Goal: Task Accomplishment & Management: Complete application form

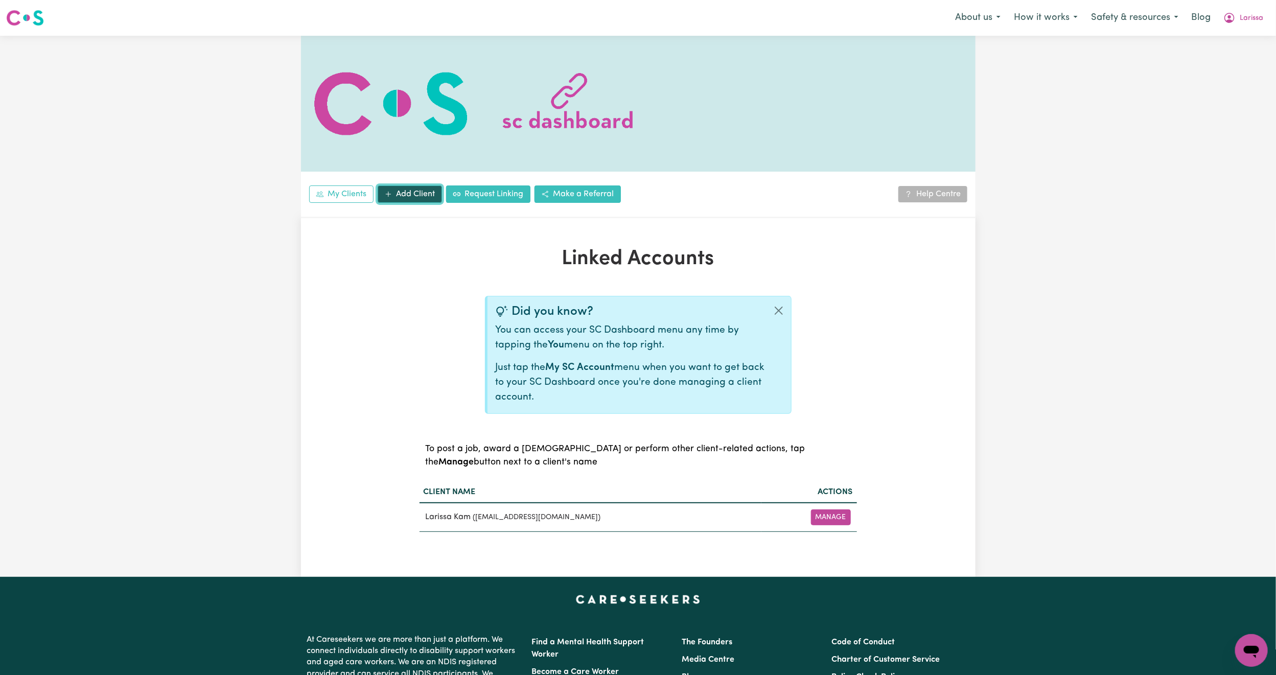
click at [419, 190] on link "Add Client" at bounding box center [410, 194] width 64 height 17
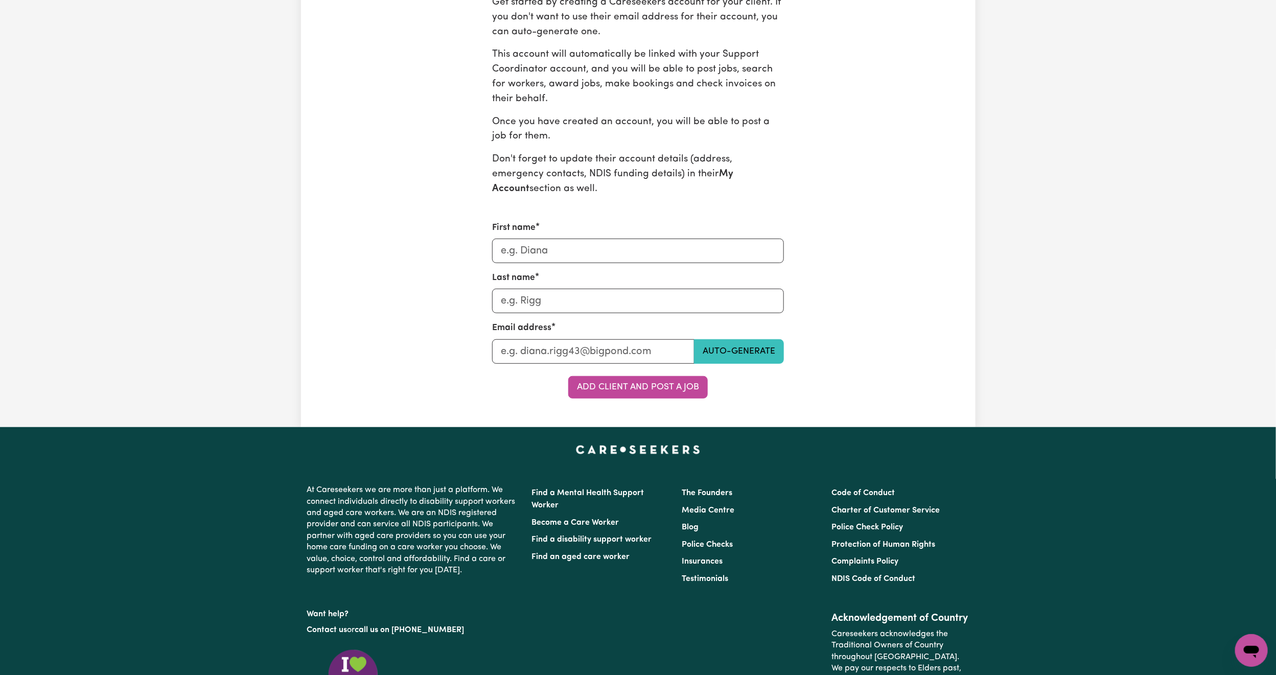
scroll to position [307, 0]
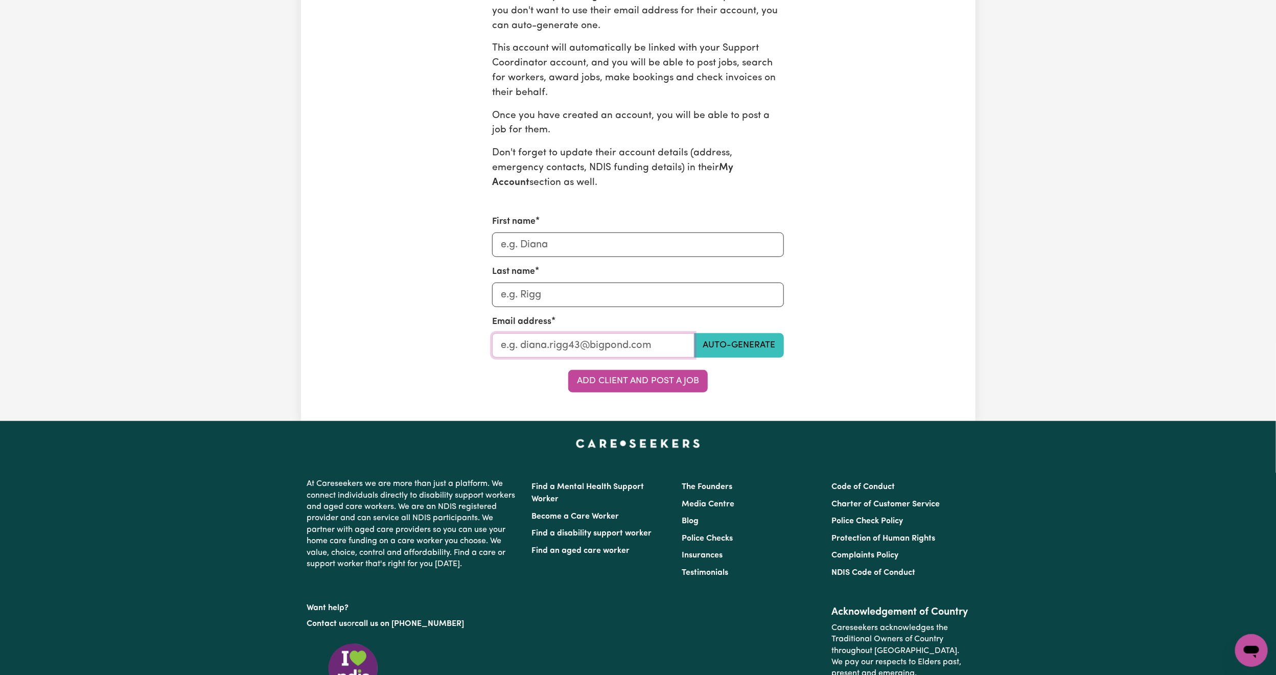
click at [505, 348] on input "Last name" at bounding box center [593, 345] width 202 height 25
paste input "[EMAIL_ADDRESS][DOMAIN_NAME]"
type input "[EMAIL_ADDRESS][DOMAIN_NAME]"
click at [558, 241] on input "First name" at bounding box center [638, 245] width 292 height 25
type input "[PERSON_NAME]"
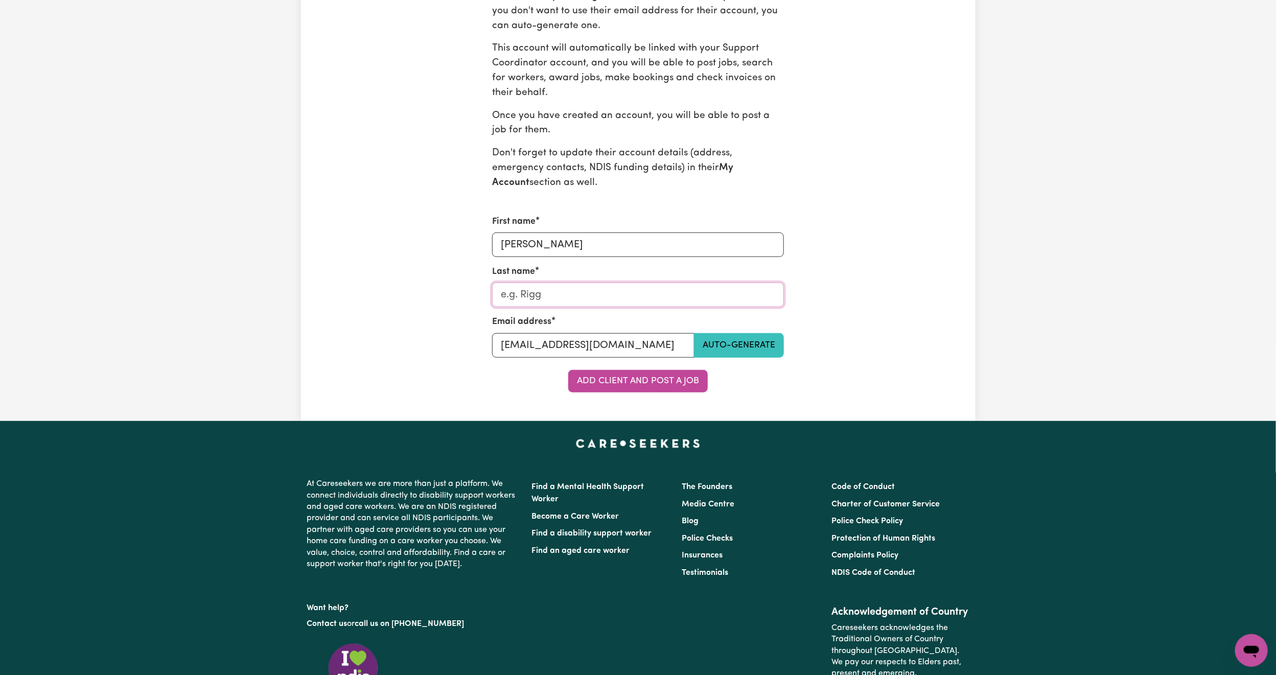
click at [556, 300] on input "Last name" at bounding box center [638, 295] width 292 height 25
type input "Kam"
click at [527, 350] on input "[EMAIL_ADDRESS][DOMAIN_NAME]" at bounding box center [593, 345] width 202 height 25
click at [617, 380] on button "Add Client and Post a Job" at bounding box center [638, 381] width 140 height 22
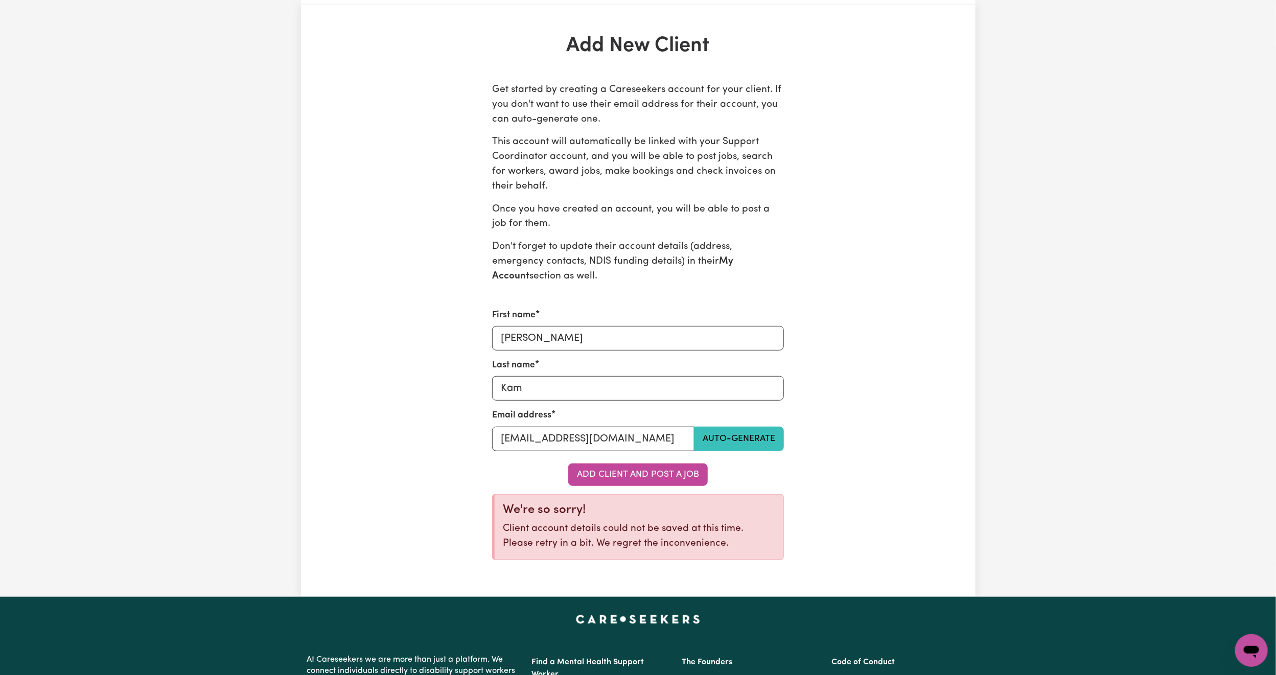
scroll to position [0, 0]
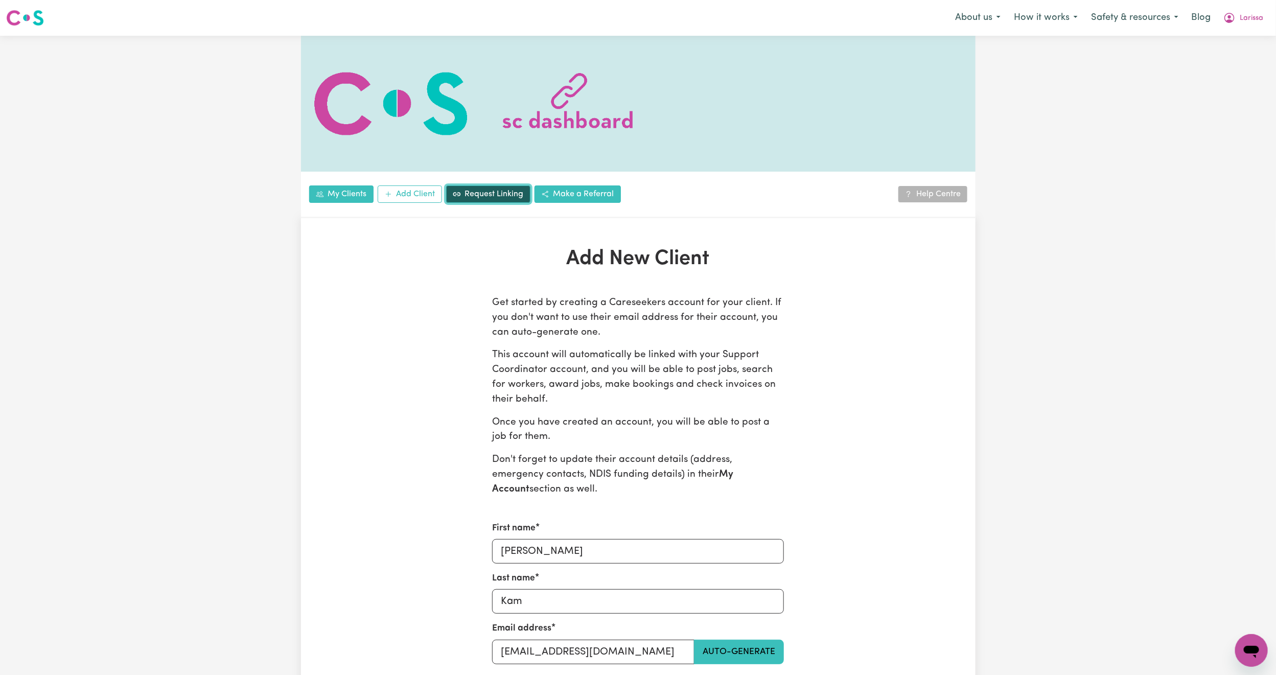
click at [500, 195] on link "Request Linking" at bounding box center [488, 194] width 84 height 17
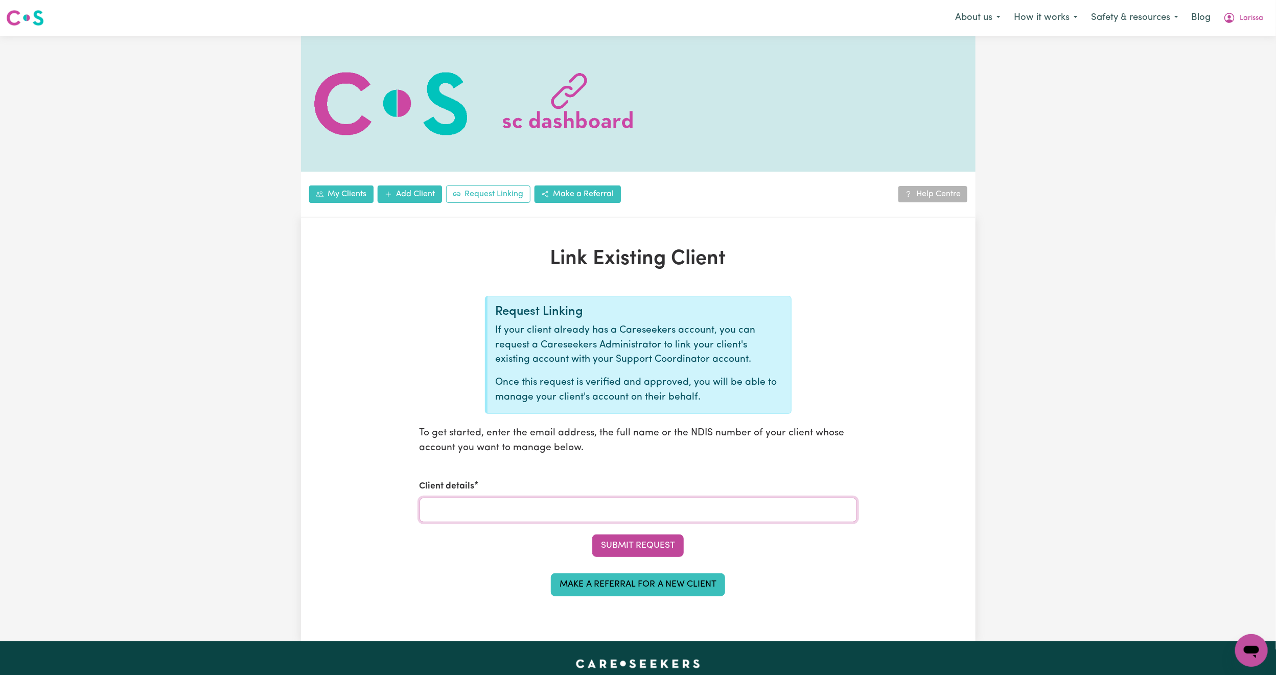
click at [494, 506] on input "Client details" at bounding box center [639, 510] width 438 height 25
click at [341, 197] on link "My Clients" at bounding box center [341, 194] width 64 height 17
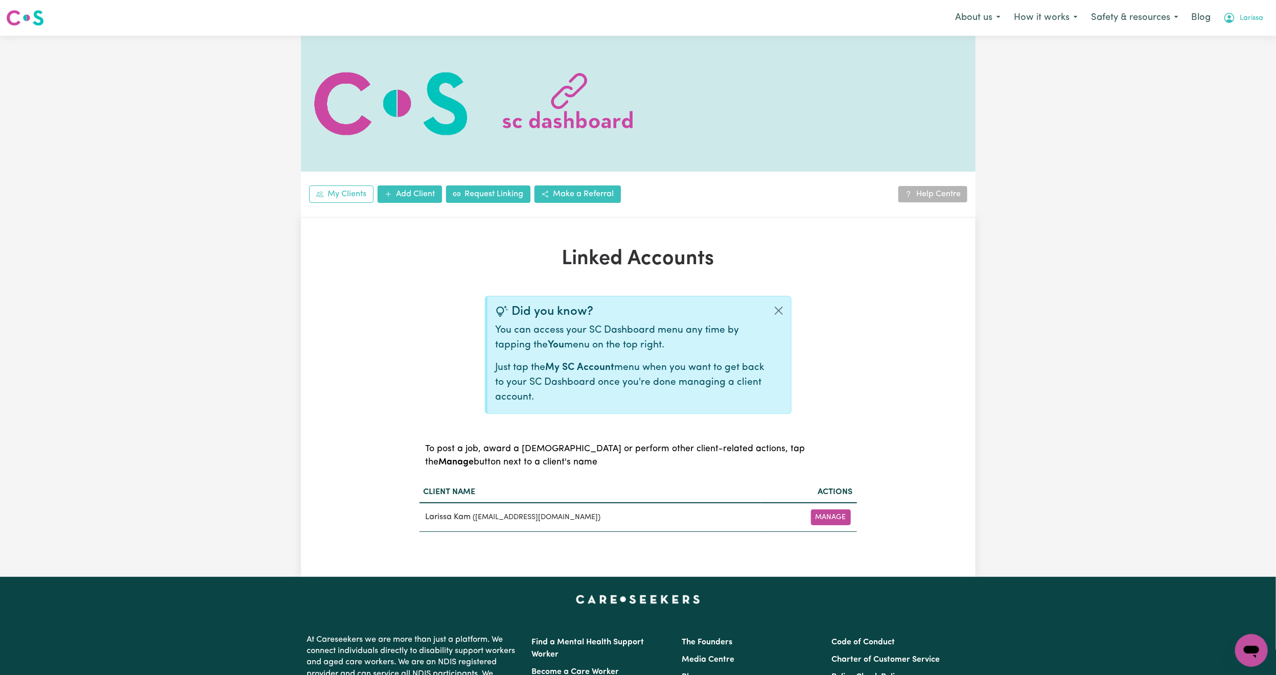
click at [1255, 17] on span "Larissa" at bounding box center [1252, 18] width 24 height 11
click at [1230, 57] on link "Logout" at bounding box center [1229, 58] width 81 height 19
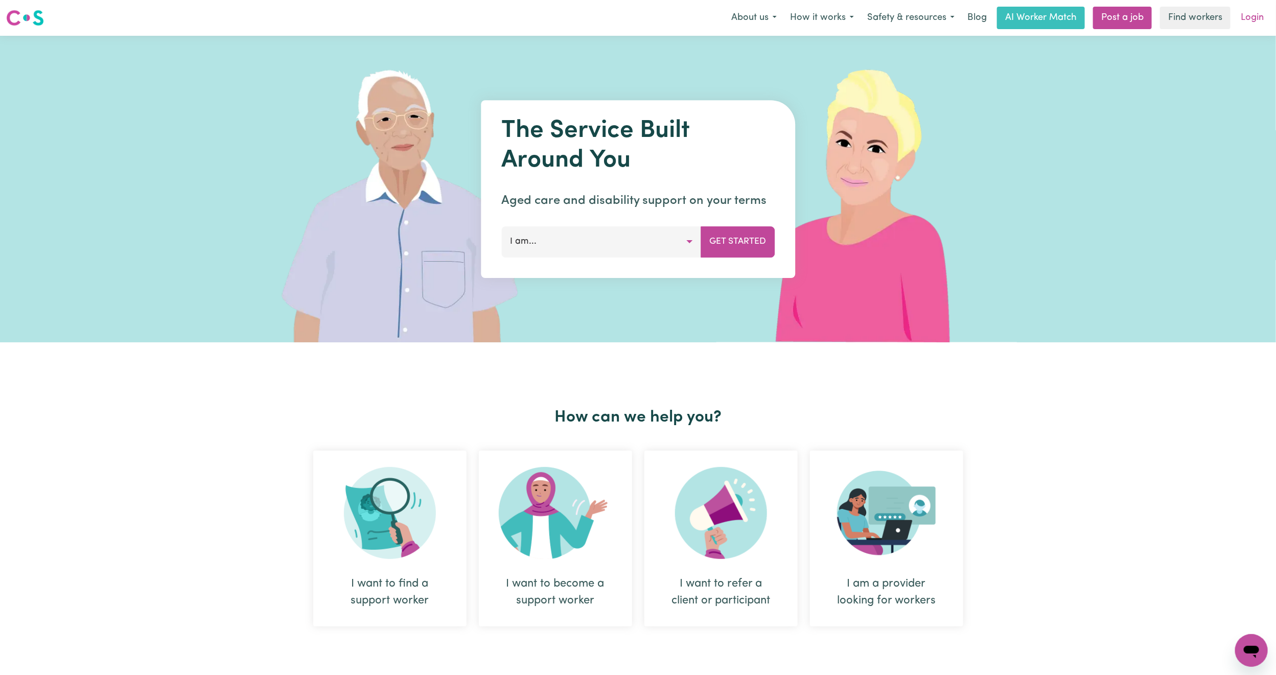
click at [1253, 20] on link "Login" at bounding box center [1252, 18] width 35 height 22
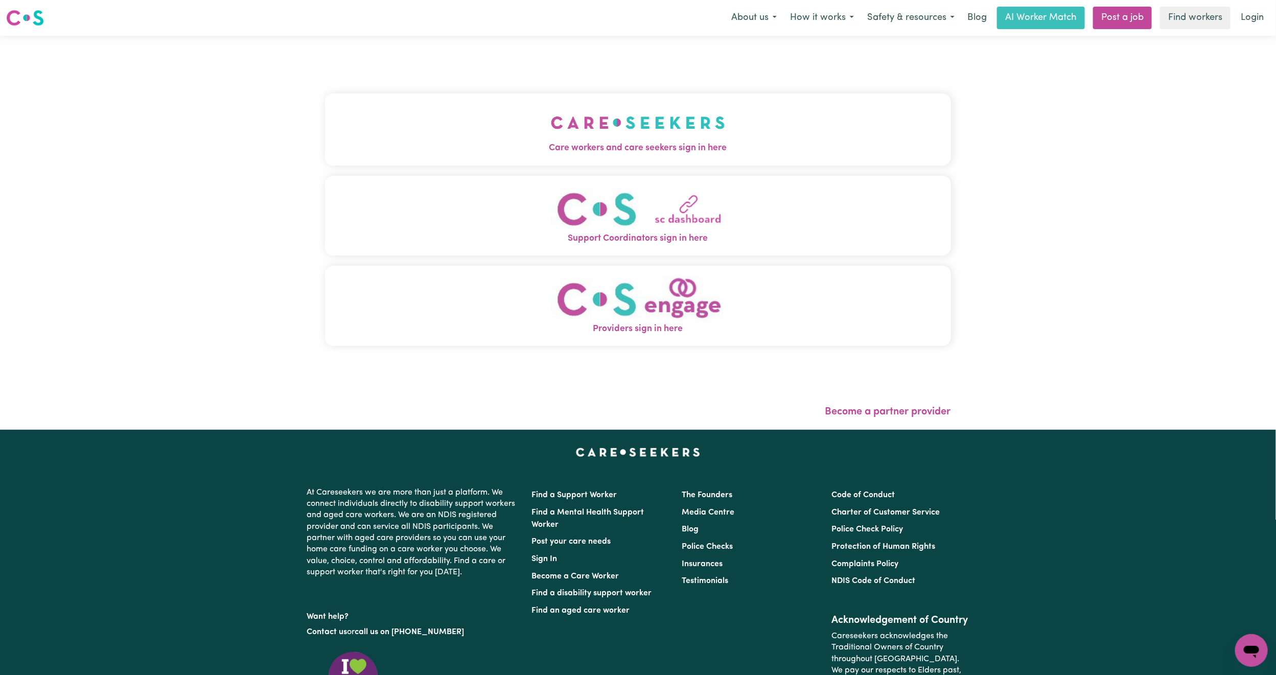
click at [842, 122] on button "Care workers and care seekers sign in here" at bounding box center [638, 130] width 626 height 72
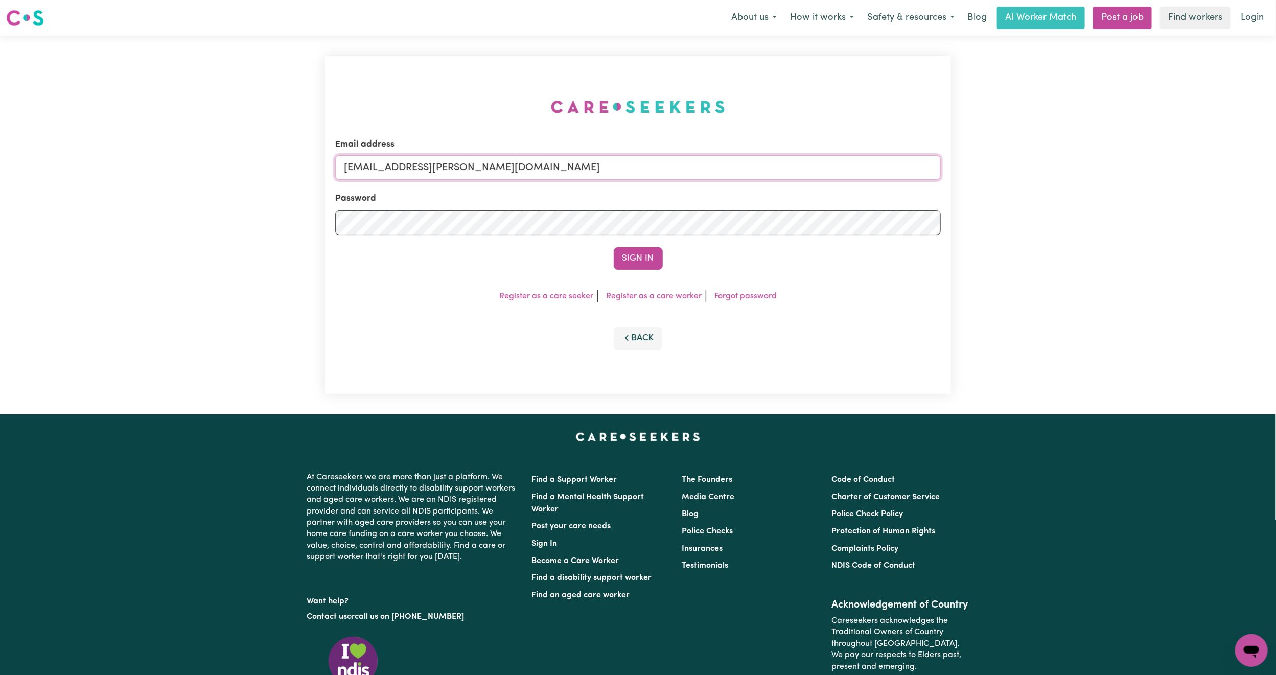
click at [522, 166] on input "[EMAIL_ADDRESS][PERSON_NAME][DOMAIN_NAME]" at bounding box center [638, 167] width 606 height 25
click at [684, 160] on input "Email address" at bounding box center [638, 167] width 606 height 25
paste input "[EMAIL_ADDRESS][DOMAIN_NAME]"
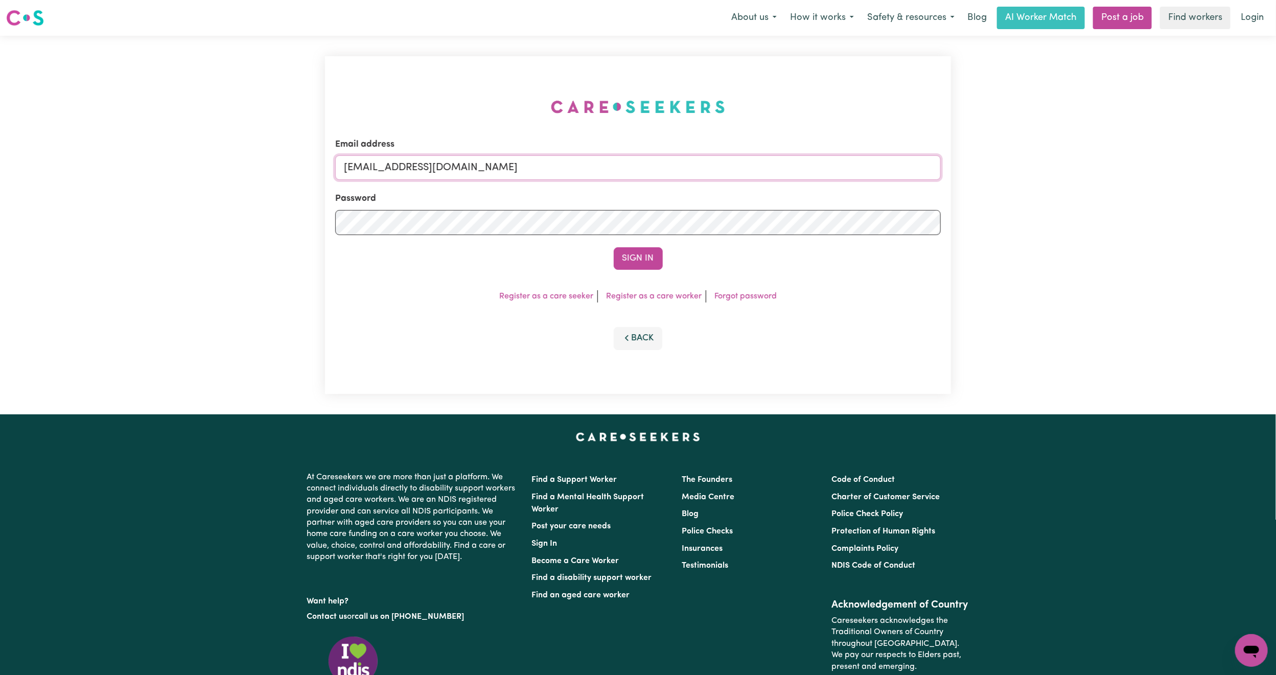
type input "[EMAIL_ADDRESS][DOMAIN_NAME]"
click at [649, 260] on button "Sign In" at bounding box center [638, 258] width 49 height 22
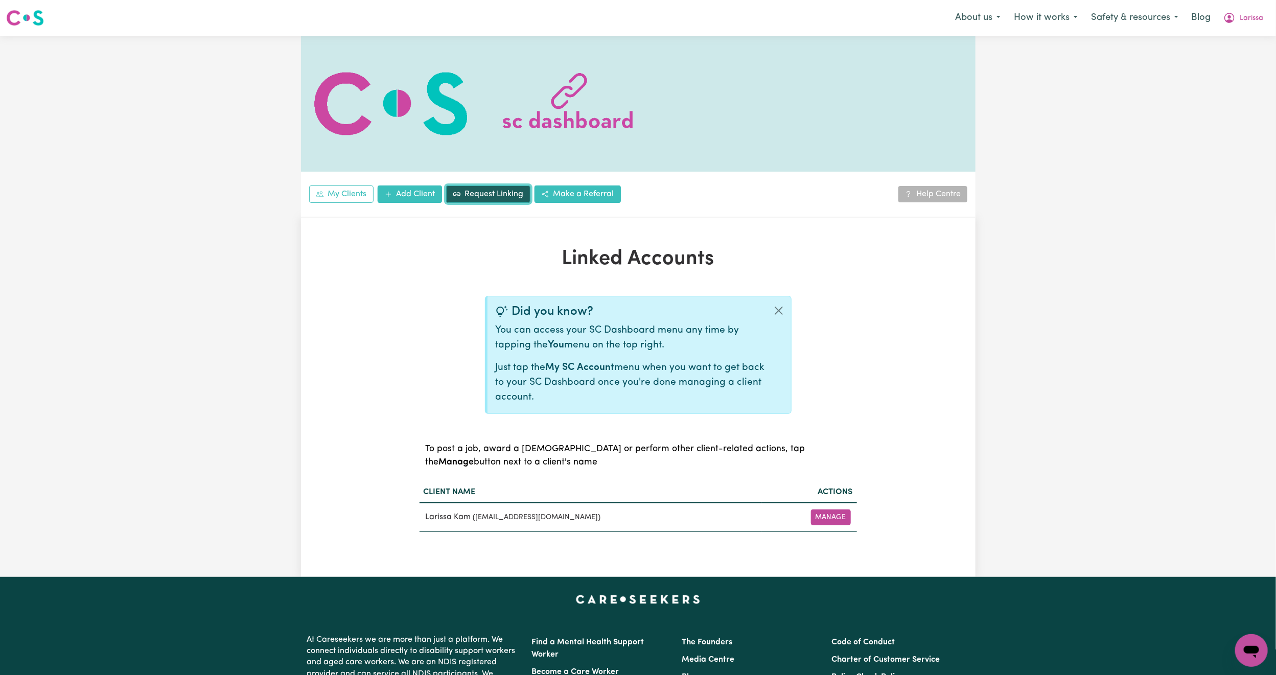
click at [498, 200] on link "Request Linking" at bounding box center [488, 194] width 84 height 17
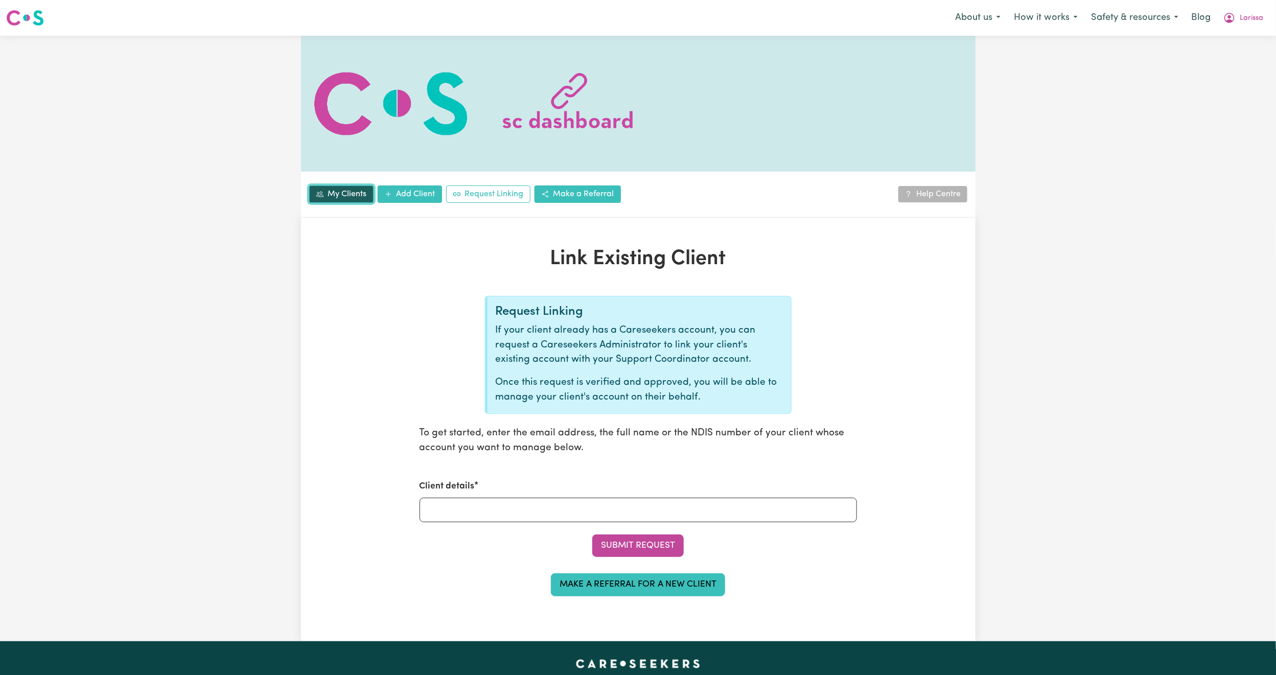
click at [349, 194] on link "My Clients" at bounding box center [341, 194] width 64 height 17
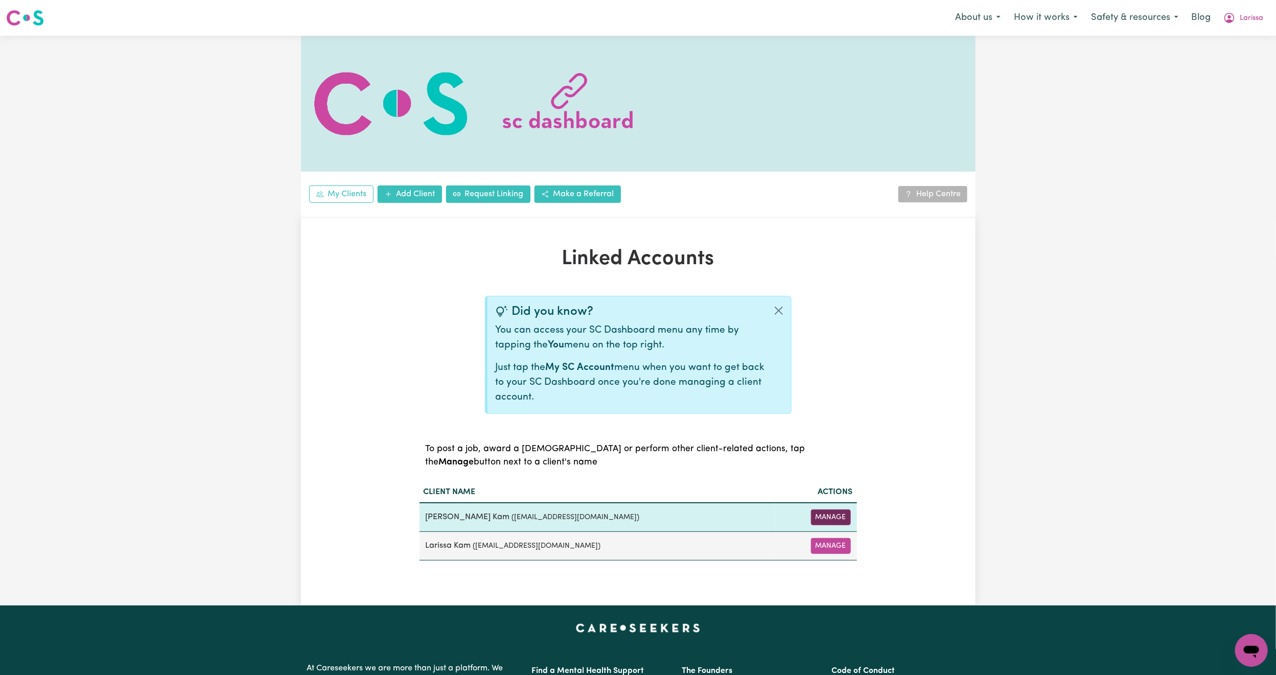
click at [834, 520] on button "Manage" at bounding box center [831, 518] width 40 height 16
